Goal: Task Accomplishment & Management: Use online tool/utility

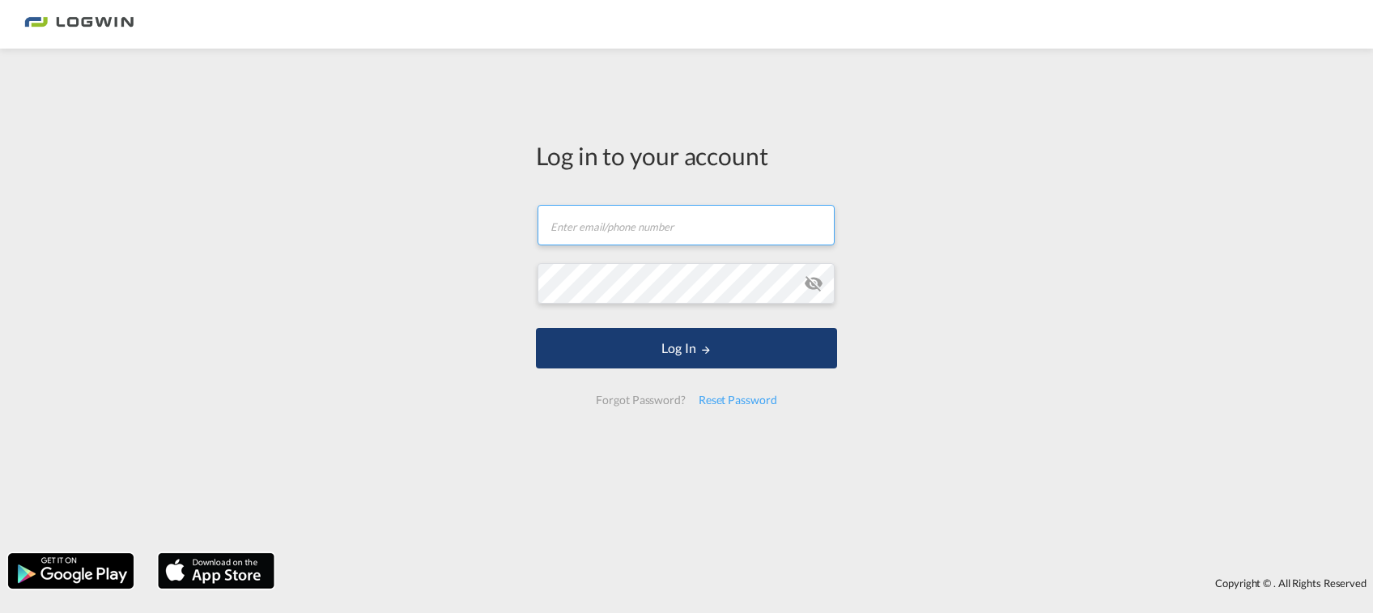
type input "[PERSON_NAME][EMAIL_ADDRESS][PERSON_NAME][DOMAIN_NAME]"
click at [643, 357] on button "Log In" at bounding box center [686, 348] width 301 height 40
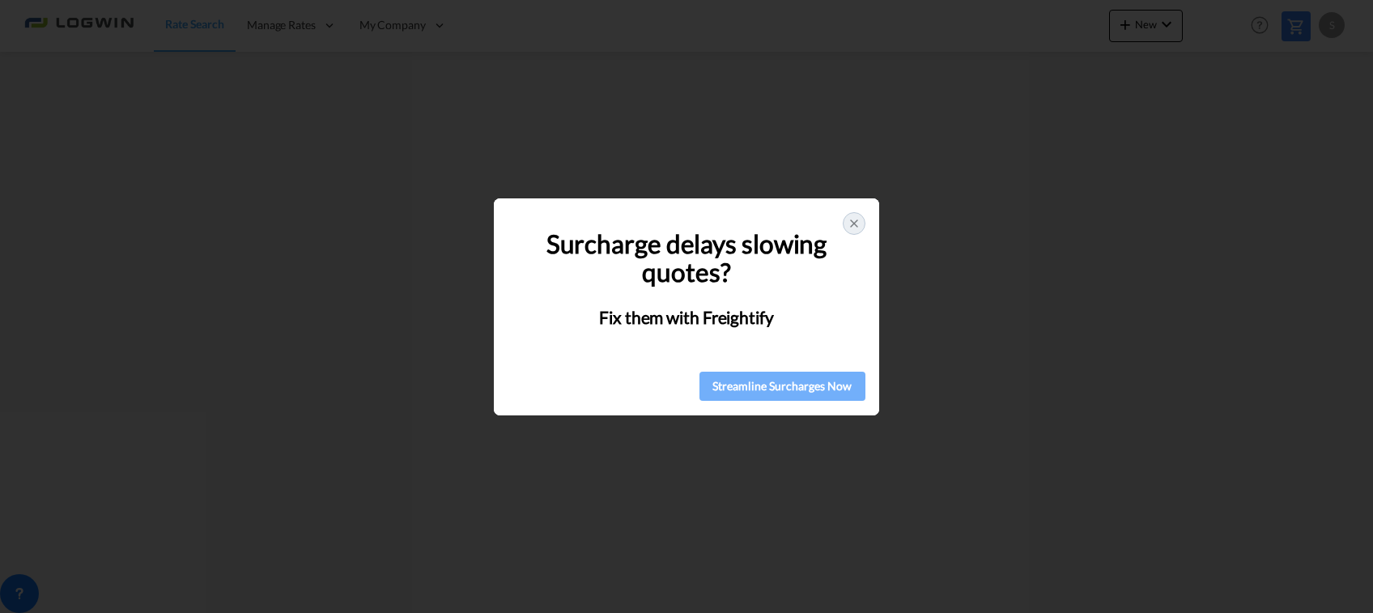
click at [782, 379] on div "Streamline Surcharges Now" at bounding box center [782, 386] width 156 height 24
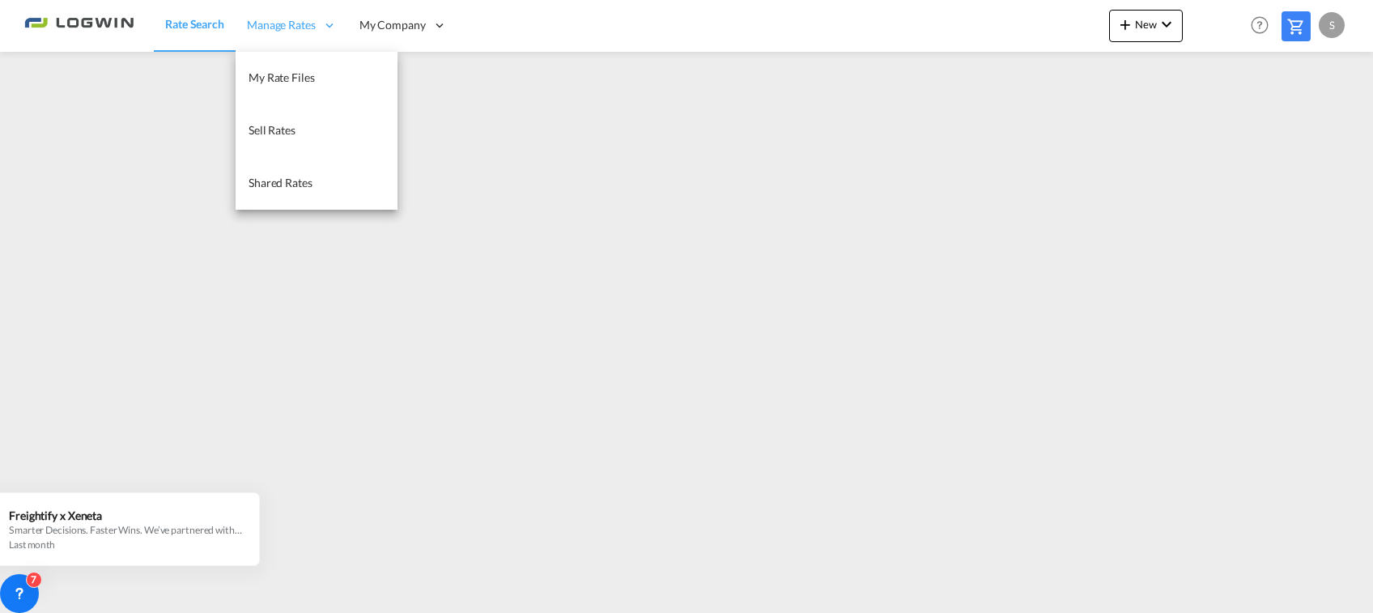
click at [324, 30] on icon at bounding box center [329, 25] width 15 height 15
click at [294, 70] on span "My Rate Files" at bounding box center [281, 77] width 66 height 14
click at [257, 129] on span "Sell Rates" at bounding box center [271, 130] width 47 height 14
click at [266, 180] on span "Shared Rates" at bounding box center [280, 183] width 64 height 14
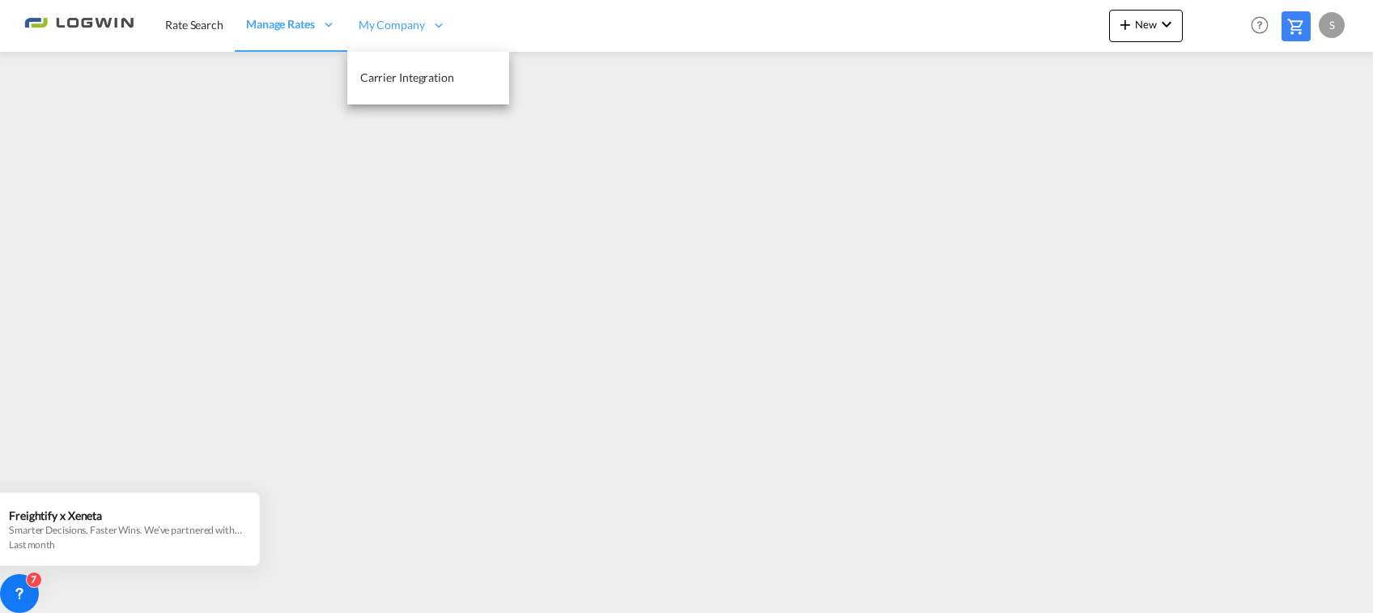
click at [419, 35] on div "My Company" at bounding box center [402, 25] width 110 height 53
click at [188, 21] on span "Rate Search" at bounding box center [194, 25] width 58 height 14
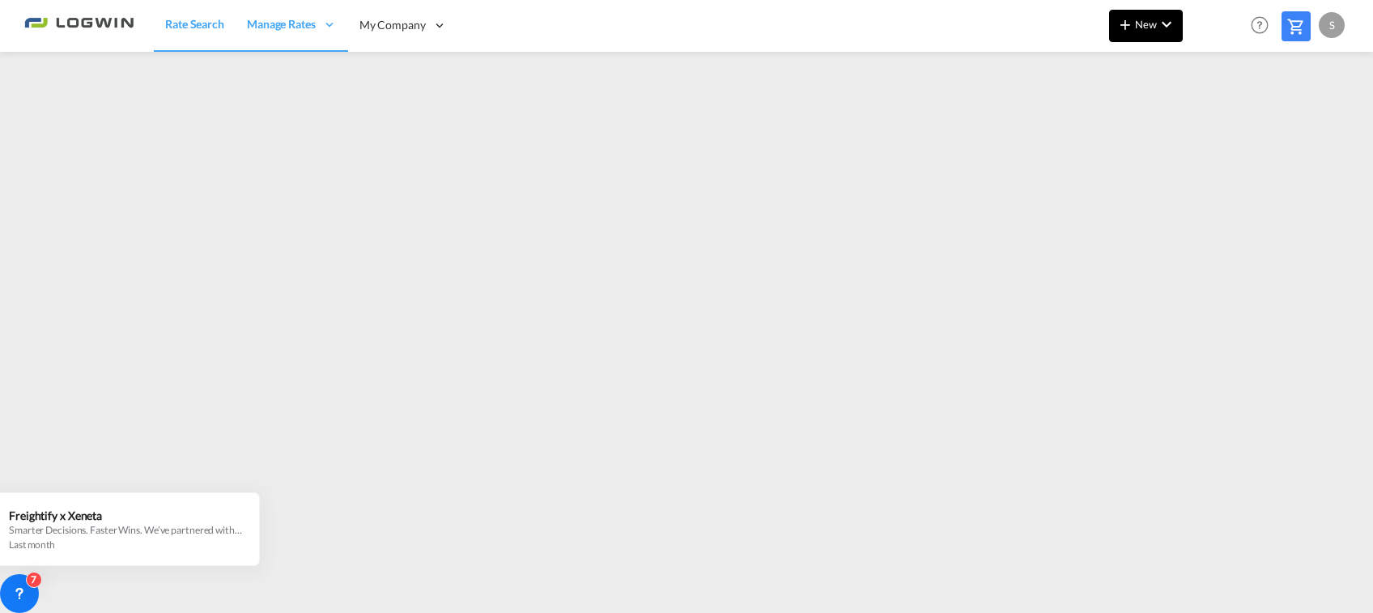
click at [1137, 31] on button "New" at bounding box center [1146, 26] width 74 height 32
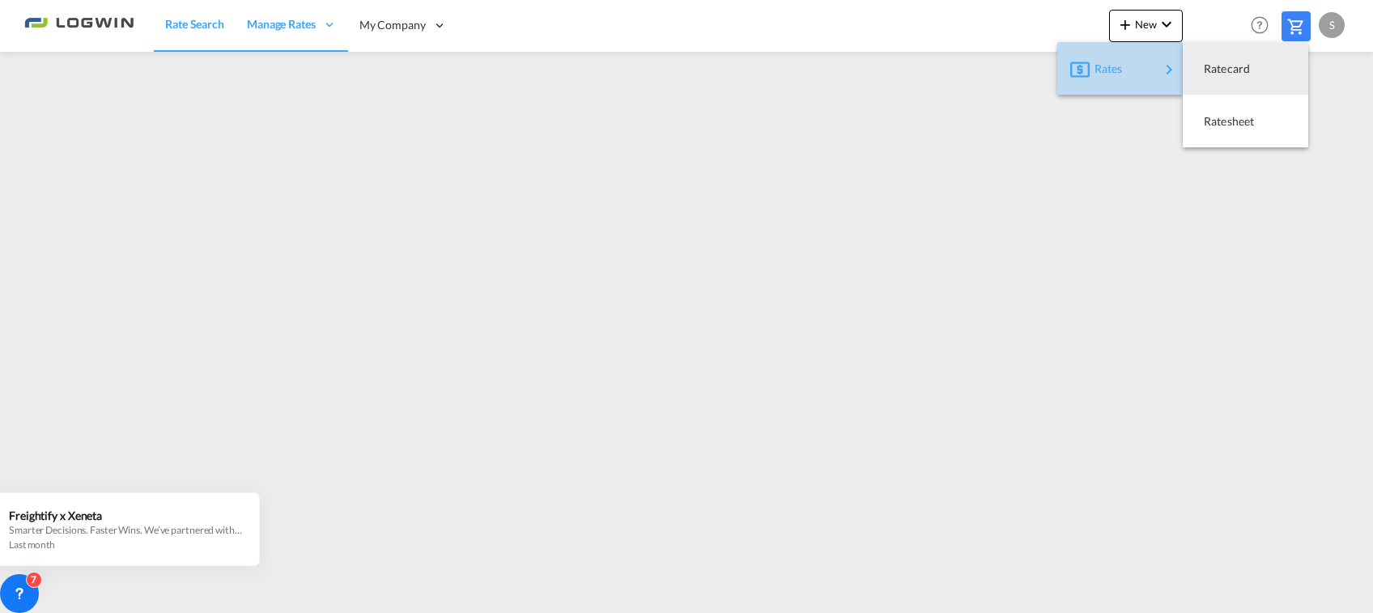
click at [1111, 78] on span "Rates" at bounding box center [1103, 69] width 19 height 32
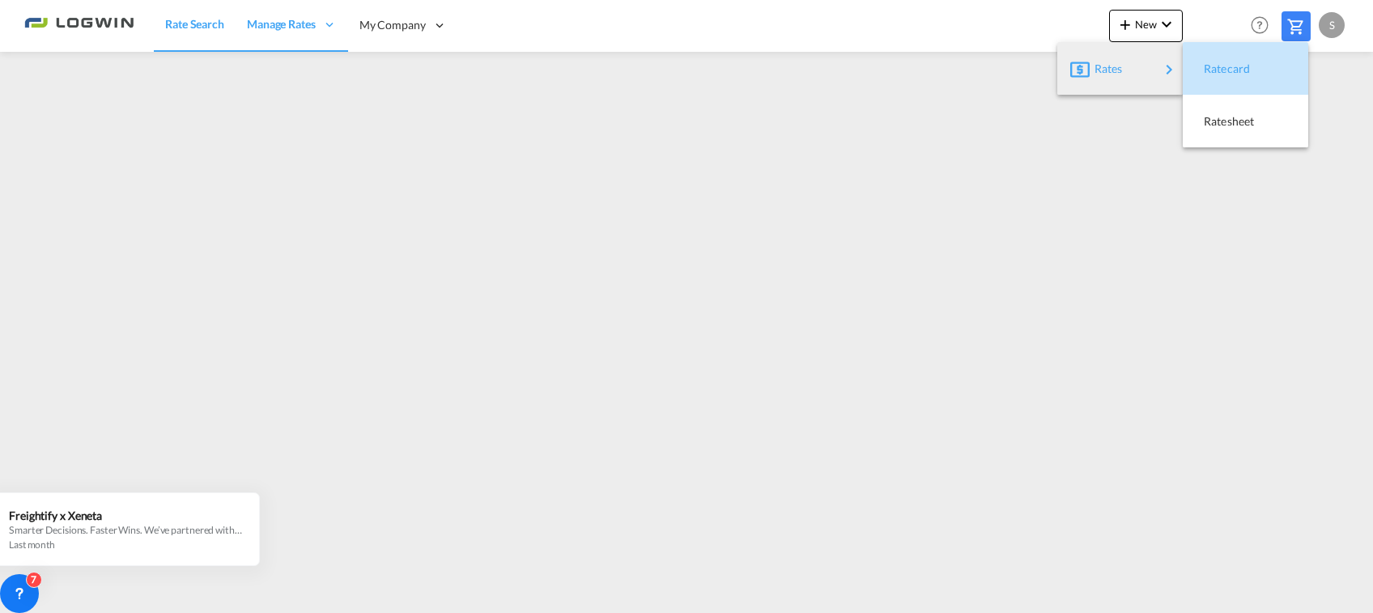
click at [1221, 74] on span "Ratecard" at bounding box center [1212, 69] width 18 height 32
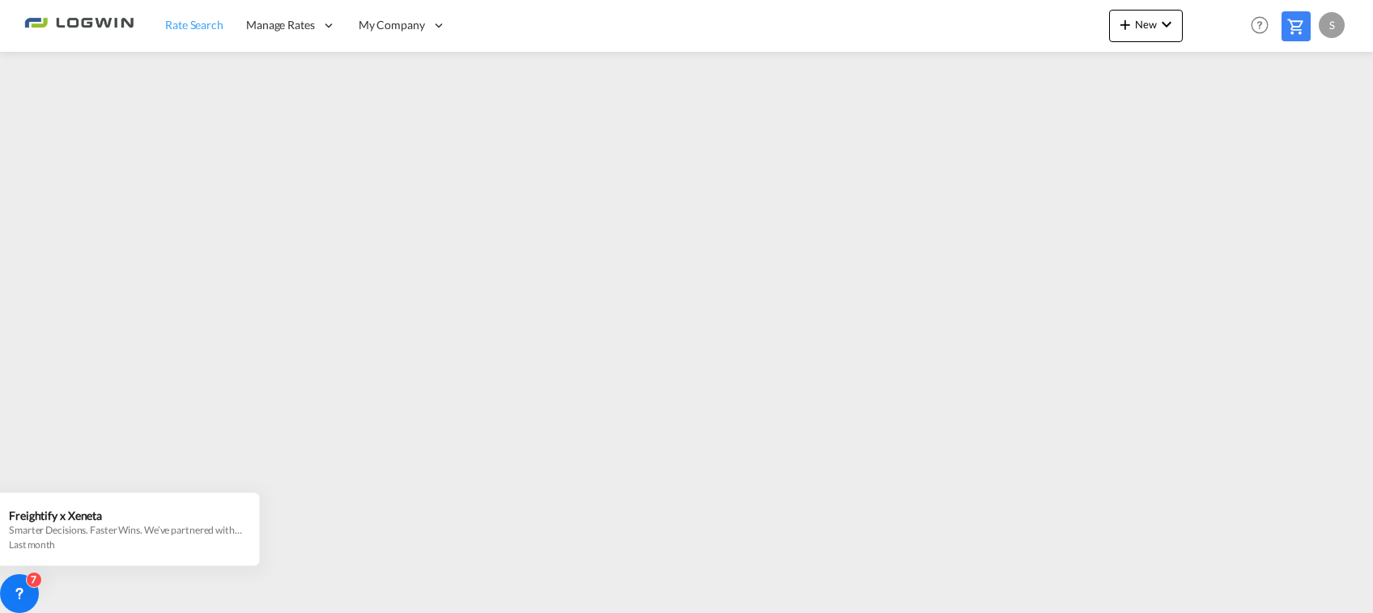
click at [193, 41] on link "Rate Search" at bounding box center [194, 25] width 81 height 53
click at [182, 26] on span "Rate Search" at bounding box center [194, 24] width 59 height 14
